Goal: Task Accomplishment & Management: Use online tool/utility

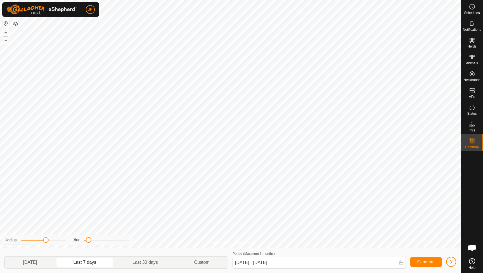
scroll to position [301, 0]
click at [443, 92] on link "In Rotation" at bounding box center [436, 90] width 48 height 11
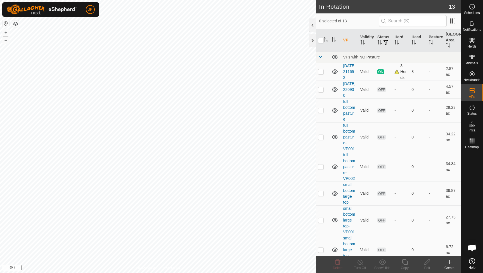
click at [449, 263] on icon at bounding box center [449, 262] width 0 height 4
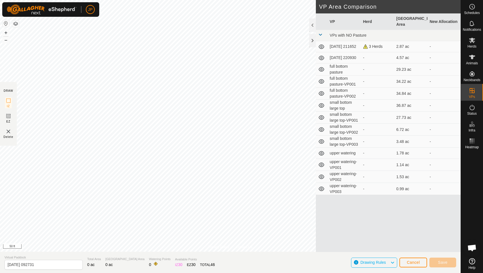
click at [420, 261] on button "Cancel" at bounding box center [413, 262] width 28 height 10
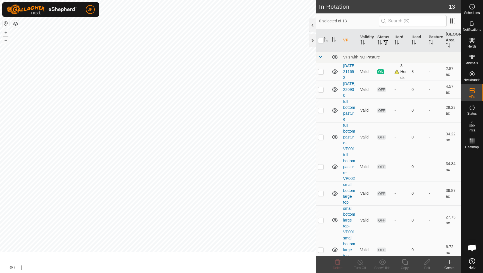
click at [416, 261] on edit-svg-icon at bounding box center [427, 261] width 22 height 7
checkbox input "true"
click at [403, 263] on icon at bounding box center [405, 262] width 6 height 6
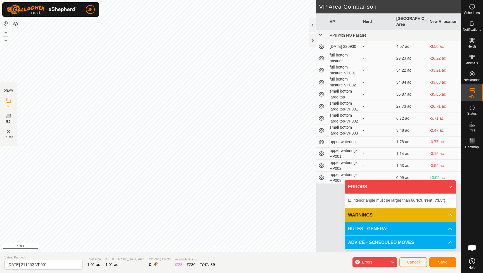
click at [451, 185] on icon at bounding box center [450, 186] width 4 height 4
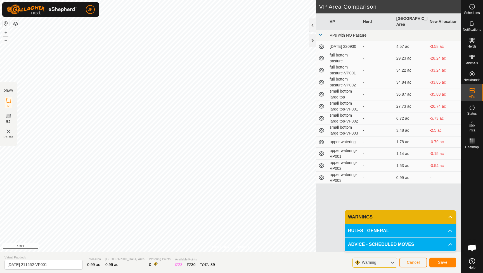
click at [436, 260] on button "Save" at bounding box center [442, 262] width 27 height 10
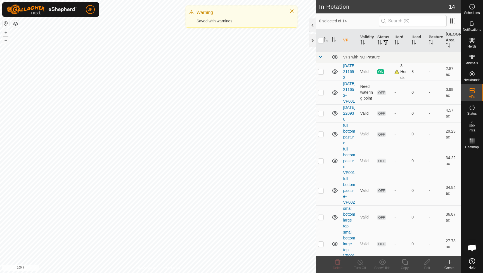
checkbox input "true"
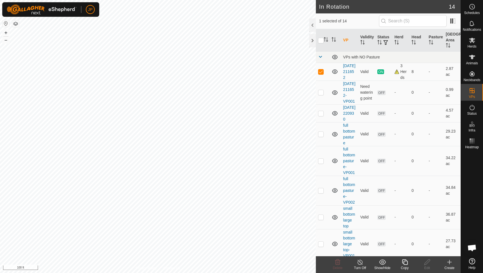
click at [405, 261] on icon at bounding box center [404, 261] width 7 height 7
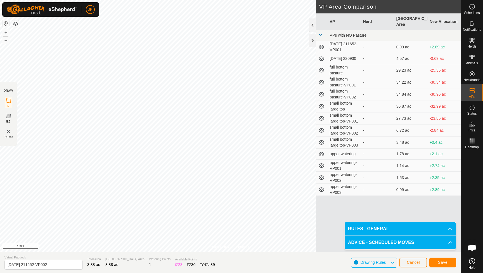
click at [442, 262] on span "Save" at bounding box center [442, 262] width 9 height 4
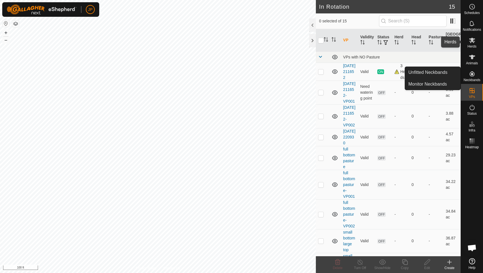
click at [472, 43] on icon at bounding box center [471, 40] width 7 height 7
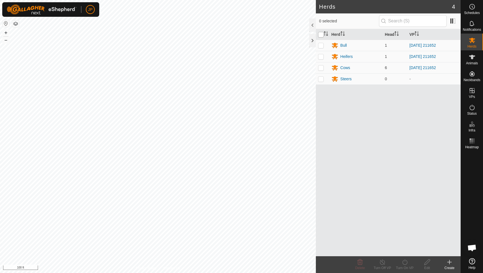
click at [321, 34] on input "checkbox" at bounding box center [321, 35] width 6 height 6
checkbox input "true"
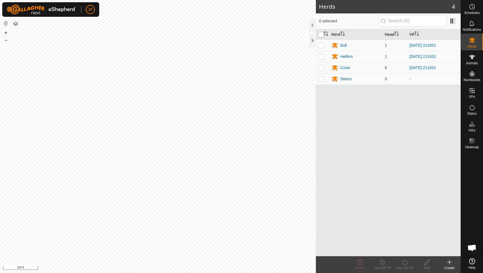
checkbox input "true"
click at [405, 265] on icon at bounding box center [404, 261] width 7 height 7
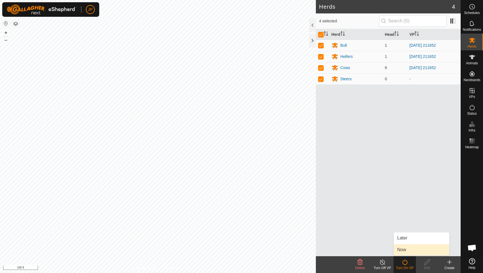
click at [411, 251] on link "Now" at bounding box center [420, 249] width 55 height 11
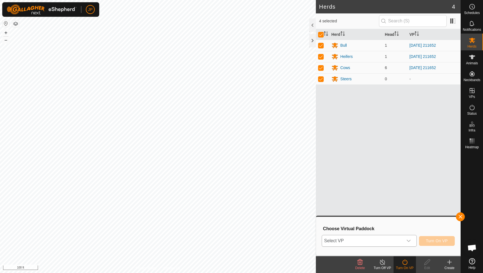
click at [411, 238] on div "dropdown trigger" at bounding box center [408, 240] width 11 height 11
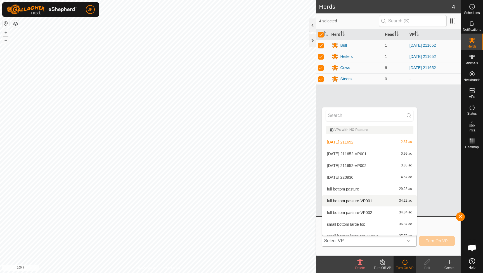
scroll to position [6, 0]
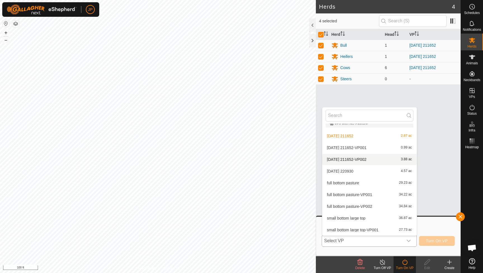
click at [373, 159] on li "[DATE] 211652-VP002 3.88 ac" at bounding box center [369, 159] width 94 height 11
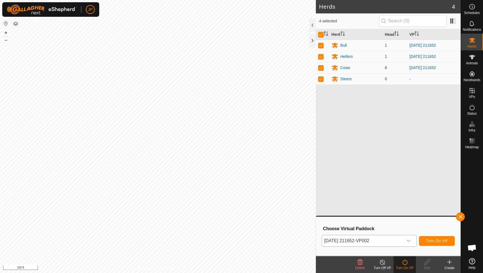
click at [425, 241] on button "Turn On VP" at bounding box center [437, 241] width 36 height 10
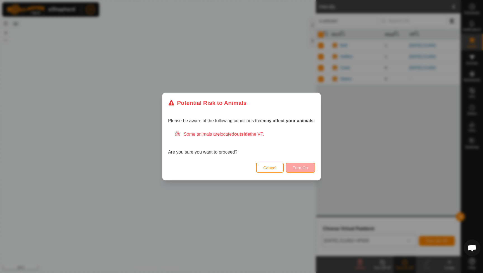
click at [294, 165] on span "Turn On" at bounding box center [300, 167] width 15 height 4
